Goal: Check status: Check status

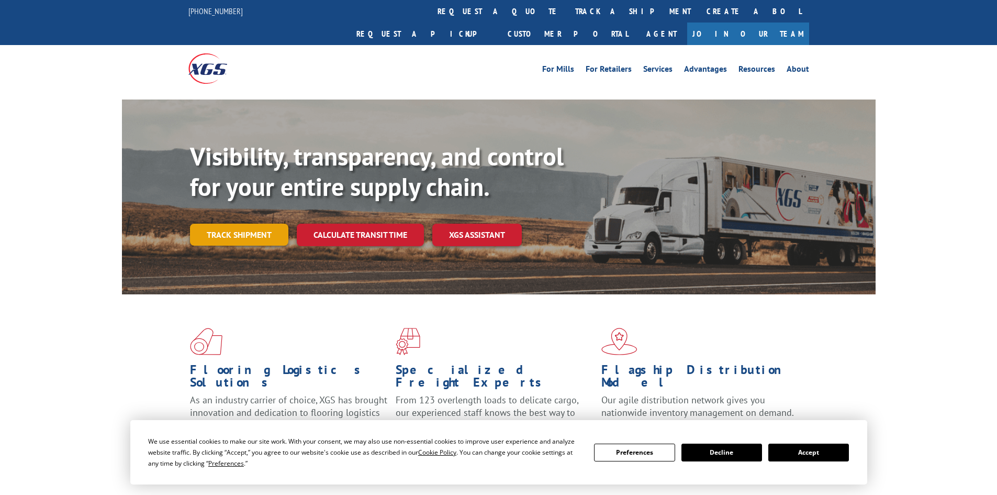
click at [246, 224] on link "Track shipment" at bounding box center [239, 235] width 98 height 22
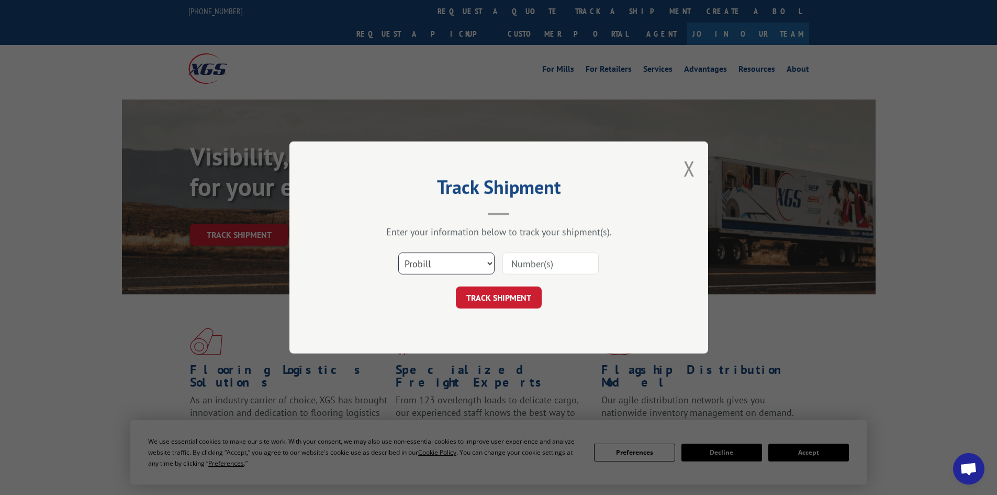
click at [446, 262] on select "Select category... Probill BOL PO" at bounding box center [446, 263] width 96 height 22
click at [549, 255] on input at bounding box center [551, 263] width 96 height 22
paste input "722944899"
type input "722944899"
click at [582, 147] on div "Track Shipment Enter your information below to track your shipment(s). Select c…" at bounding box center [499, 247] width 419 height 212
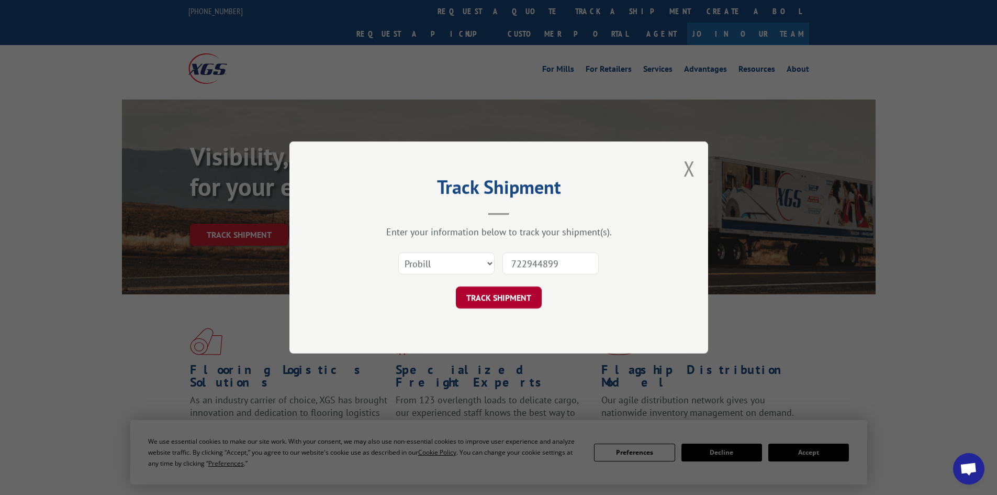
click at [522, 293] on button "TRACK SHIPMENT" at bounding box center [499, 297] width 86 height 22
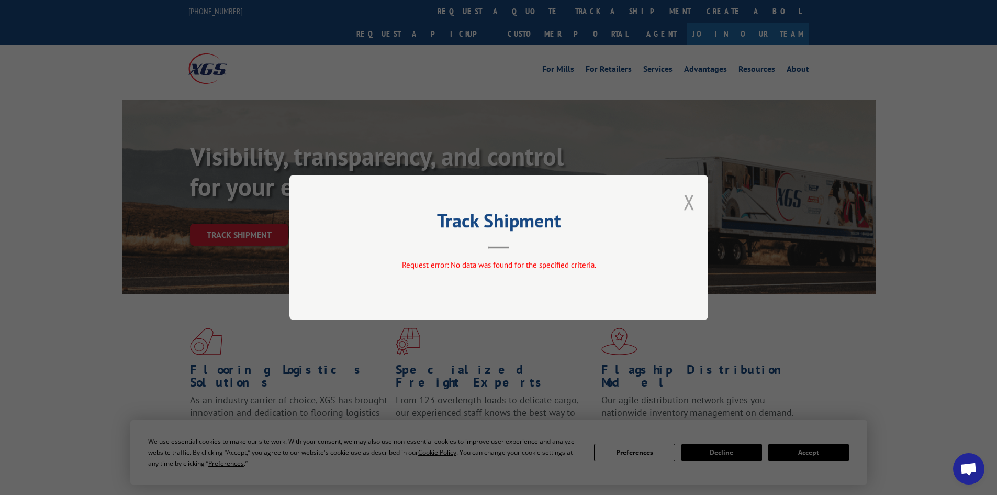
click at [693, 203] on button "Close modal" at bounding box center [690, 202] width 12 height 28
